Goal: Information Seeking & Learning: Find specific fact

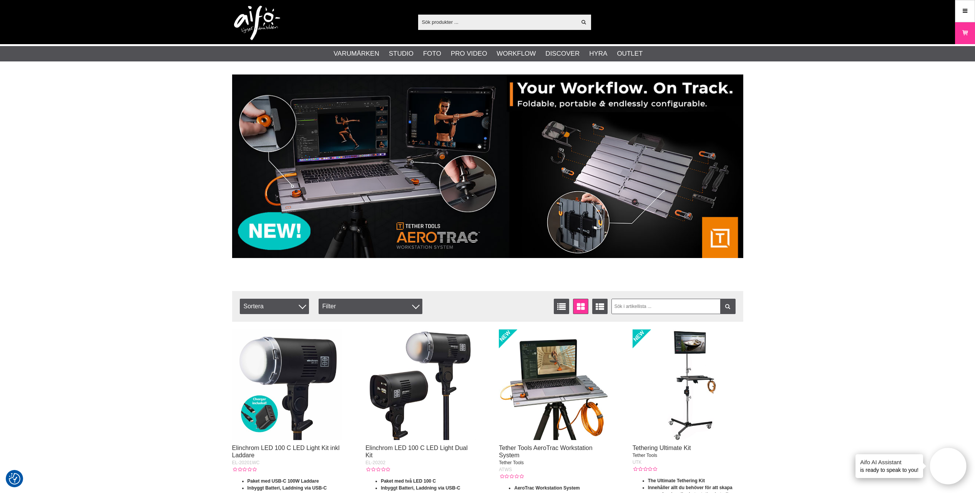
click at [459, 23] on input "text" at bounding box center [497, 22] width 159 height 12
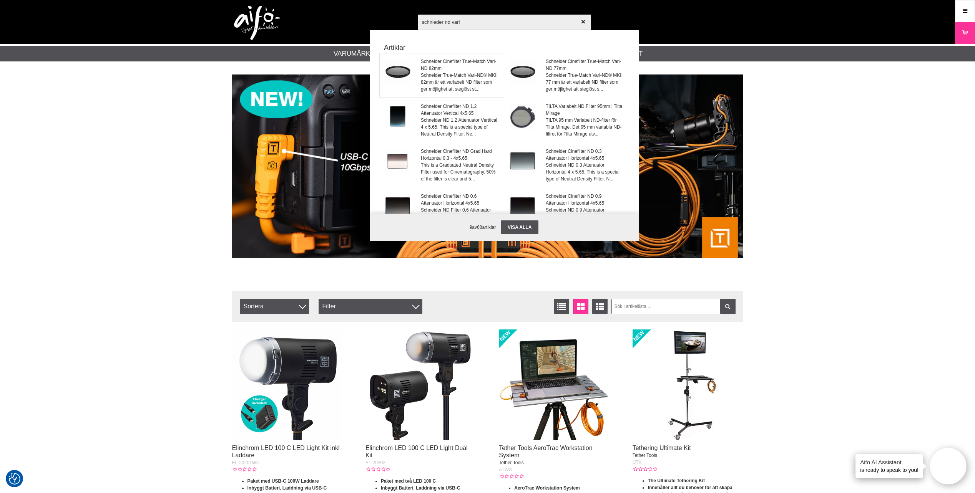
type input "schnieder nd vari"
click at [437, 71] on span "Schneider Cinefilter True-Match Vari-ND 82mm" at bounding box center [460, 65] width 78 height 14
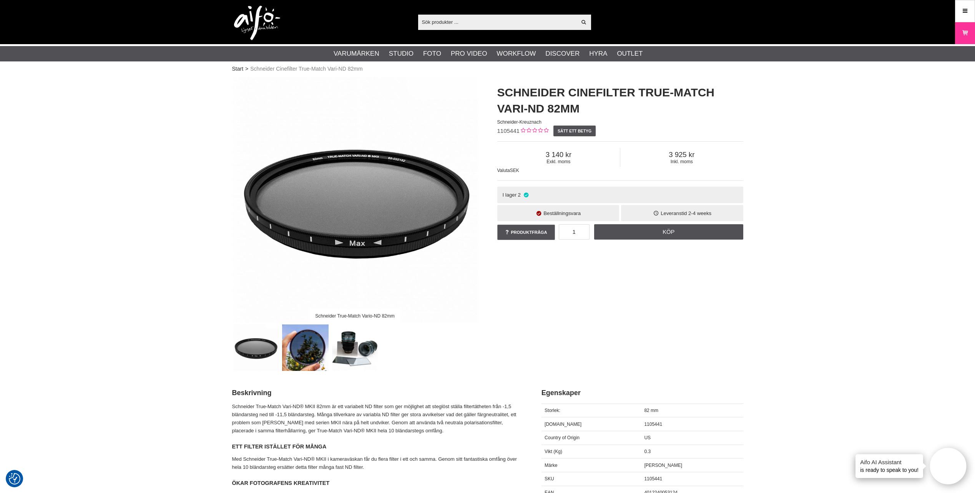
click at [487, 25] on input "text" at bounding box center [497, 22] width 159 height 12
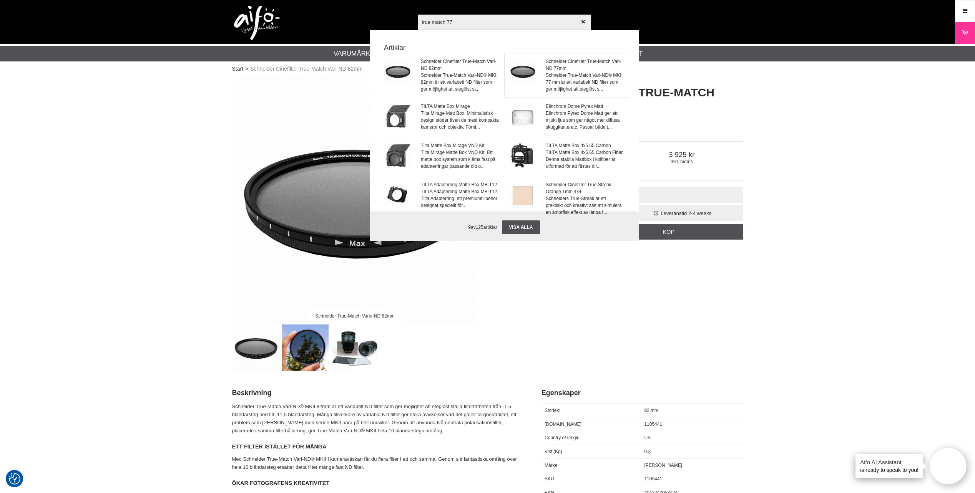
type input "true match 77"
click at [570, 64] on span "Schneider Cinefilter True-Match Vari-ND 77mm" at bounding box center [585, 65] width 78 height 14
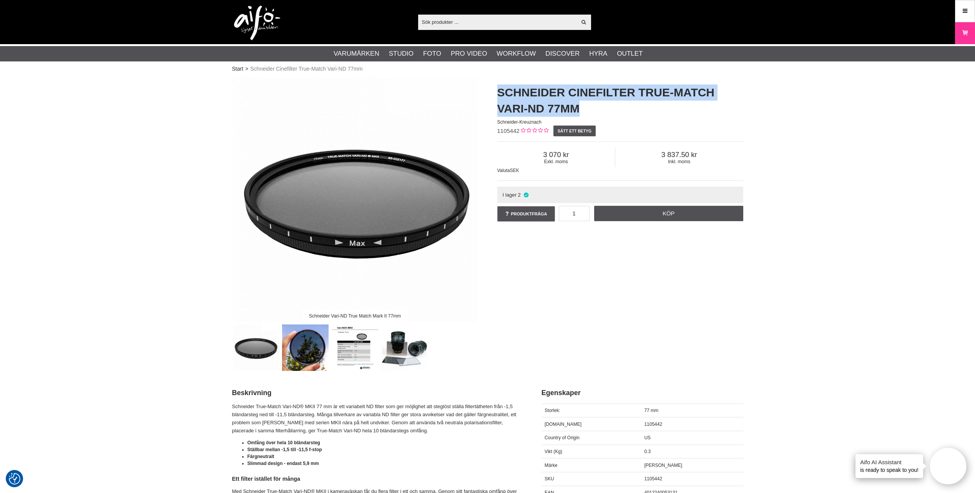
drag, startPoint x: 499, startPoint y: 90, endPoint x: 582, endPoint y: 109, distance: 84.7
click at [582, 109] on h1 "Schneider Cinefilter True-Match Vari-ND 77mm" at bounding box center [620, 101] width 246 height 32
copy h1 "Schneider Cinefilter True-Match Vari-ND 77mm"
